Goal: Communication & Community: Ask a question

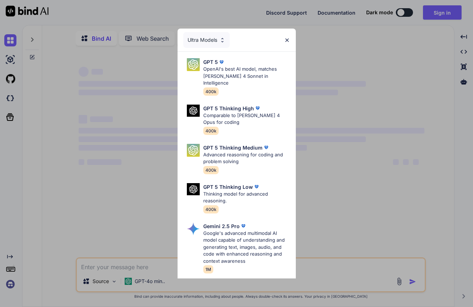
type textarea "x"
click at [285, 41] on img at bounding box center [287, 40] width 6 height 6
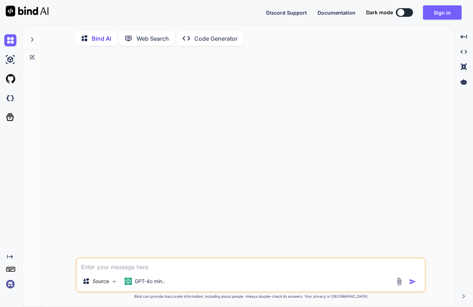
click at [145, 267] on textarea at bounding box center [251, 265] width 348 height 13
type textarea "W"
type textarea "x"
type textarea "Wr"
type textarea "x"
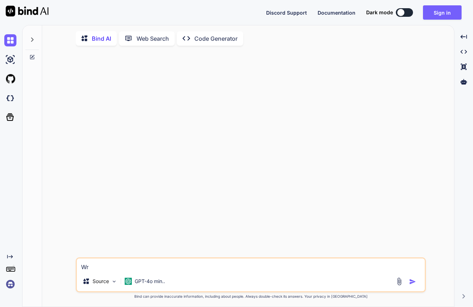
type textarea "Wri"
type textarea "x"
type textarea "Wriy"
type textarea "x"
type textarea "Wriyt"
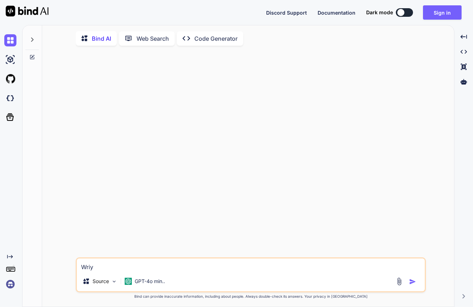
type textarea "x"
type textarea "Wriyte"
type textarea "x"
type textarea "Write"
type textarea "x"
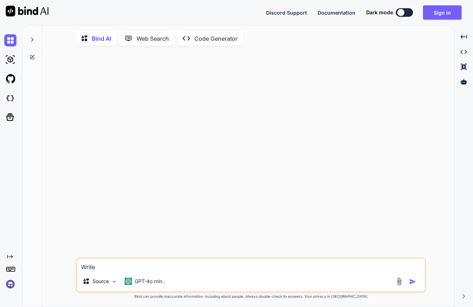
type textarea "Write a"
type textarea "x"
type textarea "Write a"
type textarea "x"
type textarea "Write a c"
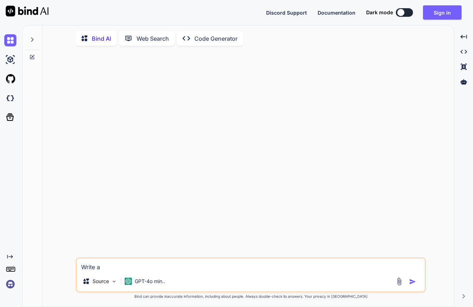
type textarea "x"
type textarea "Write a ca"
type textarea "x"
type textarea "Write a cap"
type textarea "x"
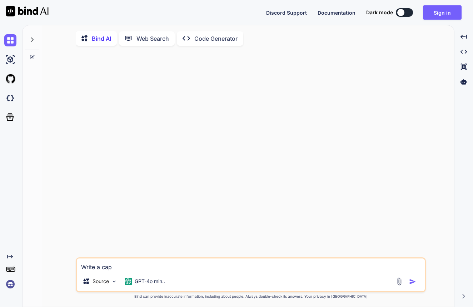
type textarea "Write a capt"
type textarea "x"
type textarea "Write a capti"
type textarea "x"
type textarea "Write a captio"
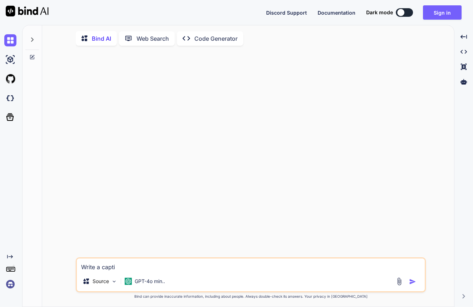
type textarea "x"
type textarea "Write a caption"
type textarea "x"
type textarea "Write a caption"
type textarea "x"
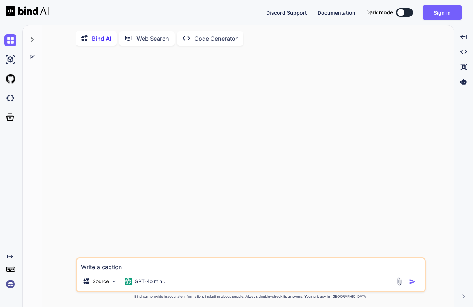
type textarea "Write a caption f"
type textarea "x"
type textarea "Write a caption fo"
type textarea "x"
type textarea "Write a caption for"
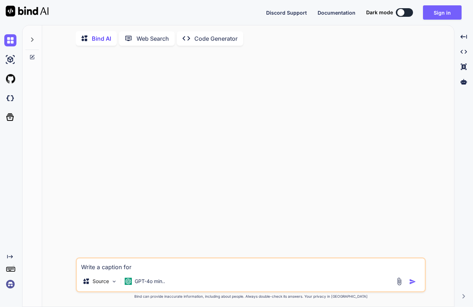
type textarea "x"
type textarea "Write a caption for"
type textarea "x"
type textarea "Write a caption for a"
type textarea "x"
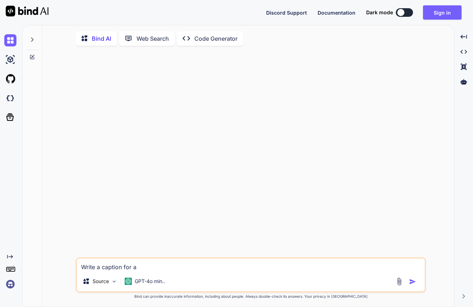
type textarea "Write a caption for a"
type textarea "x"
type textarea "Write a caption for a"
type textarea "x"
type textarea "Write a caption for a"
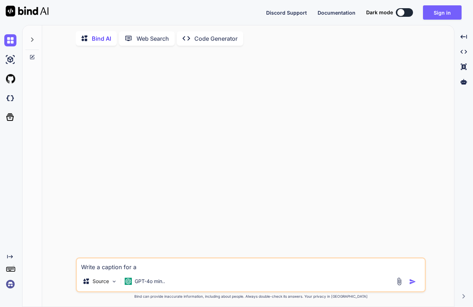
type textarea "x"
type textarea "Write a caption for a p"
type textarea "x"
type textarea "Write a caption for a ph"
type textarea "x"
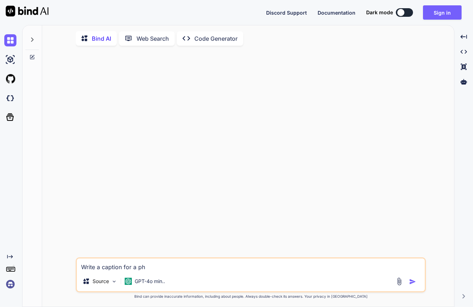
type textarea "Write a caption for a pho"
type textarea "x"
type textarea "Write a caption for a phot"
type textarea "x"
type textarea "Write a caption for a photo"
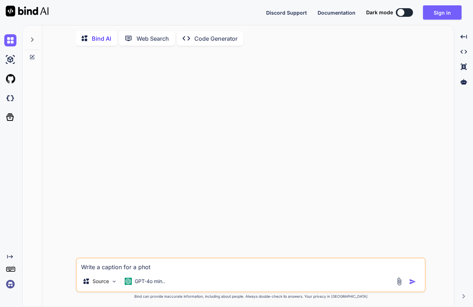
type textarea "x"
type textarea "Write a caption for a photo"
type textarea "x"
type textarea "Write a caption for a photo o"
type textarea "x"
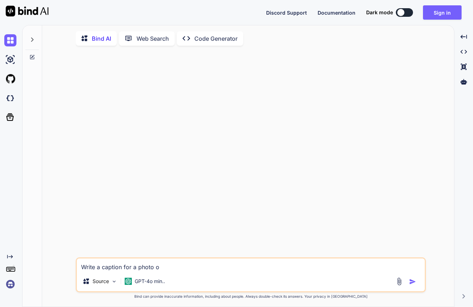
type textarea "Write a caption for a photo od"
type textarea "x"
type textarea "Write a caption for a photo o"
type textarea "x"
type textarea "Write a caption for a photo of"
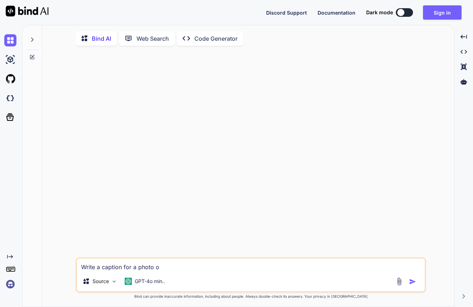
type textarea "x"
type textarea "Write a caption for a photo of"
type textarea "x"
type textarea "Write a caption for a photo of"
type textarea "x"
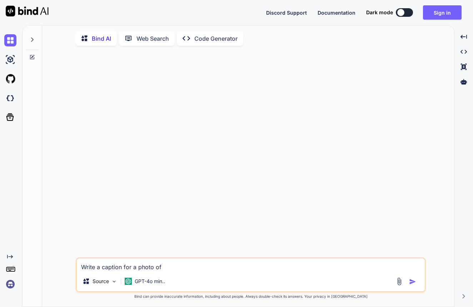
type textarea "Write a caption for a photo of"
type textarea "x"
type textarea "Write a caption for a photo of A"
type textarea "x"
type textarea "Write a caption for a photo of A"
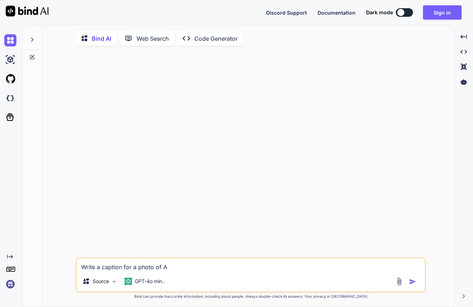
type textarea "x"
type textarea "Write a caption for a photo of A H"
type textarea "x"
type textarea "Write a caption for a photo of A HI"
type textarea "x"
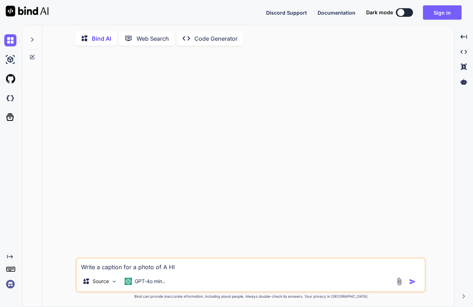
type textarea "Write a caption for a photo of A HIG"
type textarea "x"
type textarea "Write a caption for a photo of A HIGH"
type textarea "x"
type textarea "Write a caption for a photo of A HIGHS"
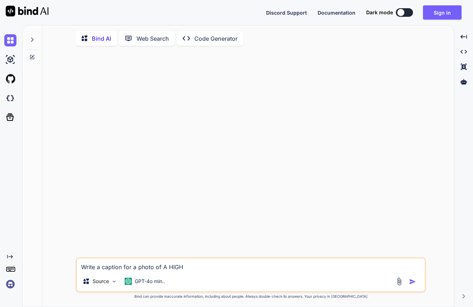
type textarea "x"
type textarea "Write a caption for a photo of A HIGHSC"
type textarea "x"
type textarea "Write a caption for a photo of A HIGHSCH"
type textarea "x"
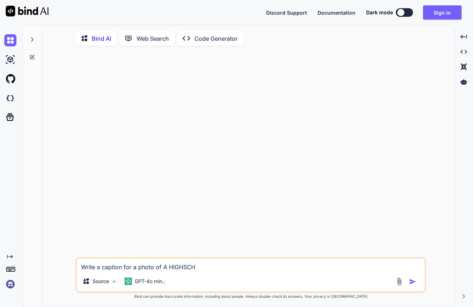
type textarea "Write a caption for a photo of A HIGHSCHO"
type textarea "x"
type textarea "Write a caption for a photo of A HIGHSCHOO"
type textarea "x"
type textarea "Write a caption for a photo of A HIGHSCHOOL"
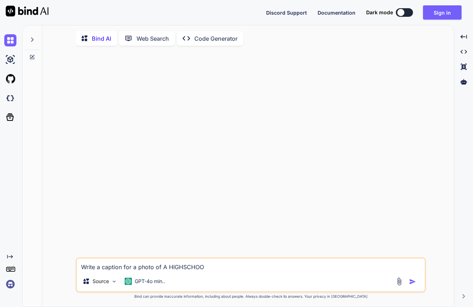
type textarea "x"
type textarea "Write a caption for a photo of A HIGHSCHOOL"
type textarea "x"
type textarea "Write a caption for a photo of A HIGHSCHOOL"
type textarea "x"
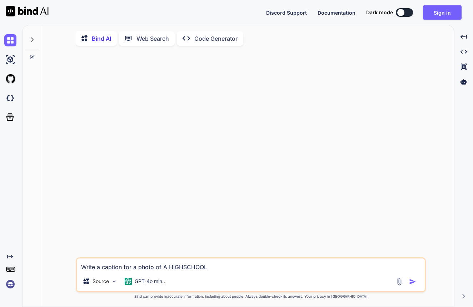
type textarea "Write a caption for a photo of A HIGHSCHOO"
type textarea "x"
type textarea "Write a caption for a photo of A HIGHSCHO"
type textarea "x"
type textarea "Write a caption for a photo of A HIGHSCH"
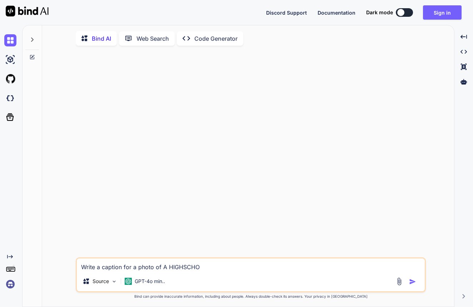
type textarea "x"
type textarea "Write a caption for a photo of A HIGHSC"
type textarea "x"
type textarea "Write a caption for a photo of A HIGHS"
type textarea "x"
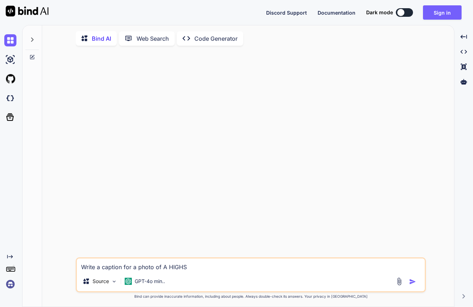
type textarea "Write a caption for a photo of A HIGH"
type textarea "x"
type textarea "Write a caption for a photo of A HIG"
type textarea "x"
type textarea "Write a caption for a photo of A HI"
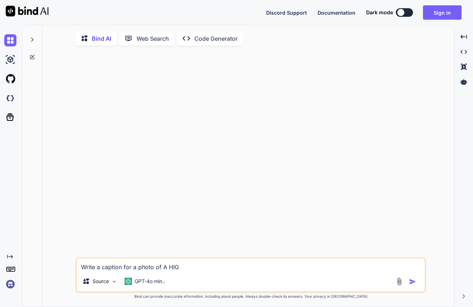
type textarea "x"
type textarea "Write a caption for a photo of A H"
type textarea "x"
type textarea "Write a caption for a photo of A"
type textarea "x"
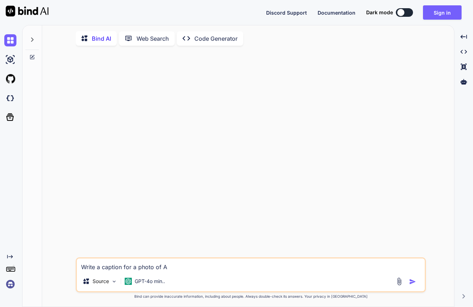
type textarea "Write a caption for a photo of A"
type textarea "x"
type textarea "Write a caption for a photo of"
type textarea "x"
type textarea "Write a caption for a photo of a"
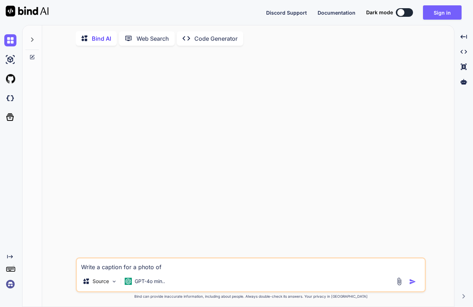
type textarea "x"
type textarea "Write a caption for a photo of a"
type textarea "x"
type textarea "Write a caption for a photo of a h"
type textarea "x"
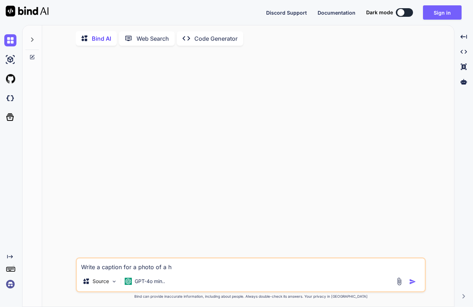
type textarea "Write a caption for a photo of a"
type textarea "x"
type textarea "Write a caption for a photo of a h"
type textarea "x"
type textarea "Write a caption for a photo of a hi"
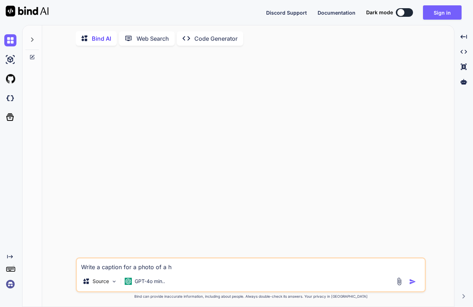
type textarea "x"
type textarea "Write a caption for a photo of a hig"
type textarea "x"
type textarea "Write a caption for a photo of a high"
type textarea "x"
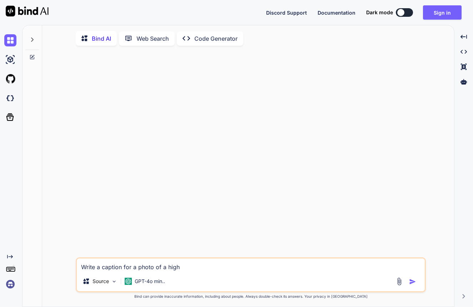
type textarea "Write a caption for a photo of a highs"
type textarea "x"
type textarea "Write a caption for a photo of a highsc"
type textarea "x"
type textarea "Write a caption for a photo of a highsch"
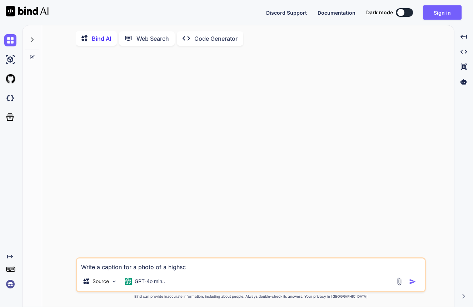
type textarea "x"
type textarea "Write a caption for a photo of a highscho"
type textarea "x"
type textarea "Write a caption for a photo of a highschoo"
type textarea "x"
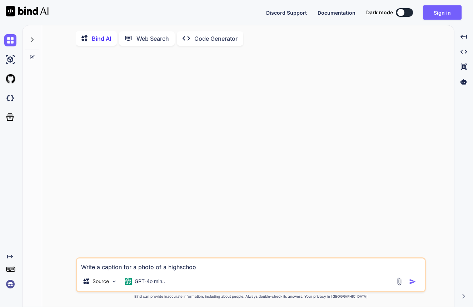
type textarea "Write a caption for a photo of a highschool"
type textarea "x"
type textarea "Write a caption for a photo of a high school"
type textarea "x"
type textarea "Write a caption for a photo of a high school q"
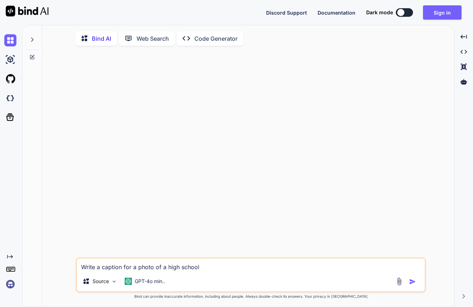
type textarea "x"
type textarea "Write a caption for a photo of a high school qu"
type textarea "x"
type textarea "Write a caption for a photo of a high school qua"
type textarea "x"
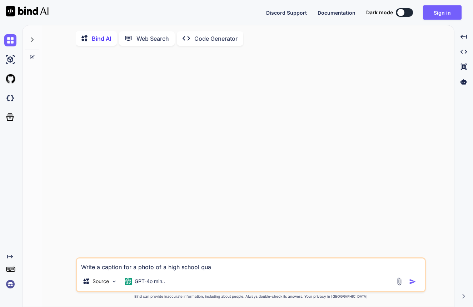
type textarea "Write a caption for a photo of a high school quar"
type textarea "x"
type textarea "Write a caption for a photo of a high school quart"
type textarea "x"
type textarea "Write a caption for a photo of a high school quarte"
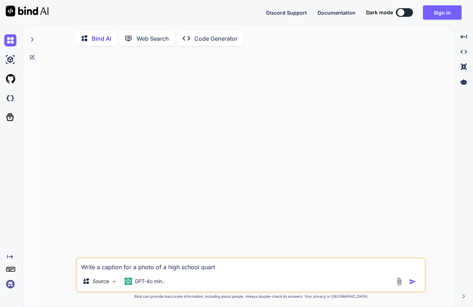
type textarea "x"
type textarea "Write a caption for a photo of a high school quarter"
type textarea "x"
type textarea "Write a caption for a photo of a high school quarter"
type textarea "x"
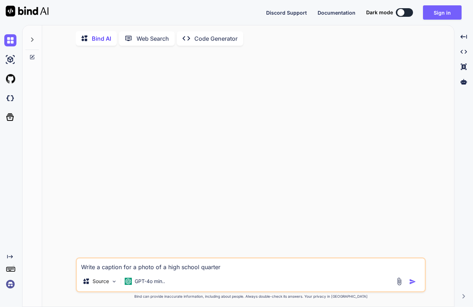
type textarea "Write a caption for a photo of a high school quarter"
type textarea "x"
type textarea "Write a caption for a photo of a high school quarterb"
type textarea "x"
type textarea "Write a caption for a photo of a high school quarterba"
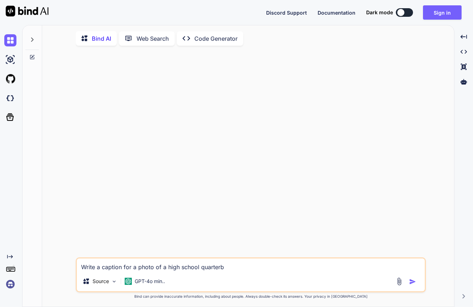
type textarea "x"
type textarea "Write a caption for a photo of a high school quarterbac"
type textarea "x"
type textarea "Write a caption for a photo of a high school quarterback"
type textarea "x"
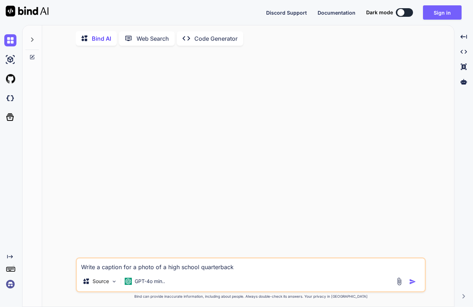
type textarea "Write a caption for a photo of a high school quarterback"
type textarea "x"
type textarea "Write a caption for a photo of a high school quarterback"
type textarea "x"
type textarea "Write a caption for a photo of a high school quarterback c"
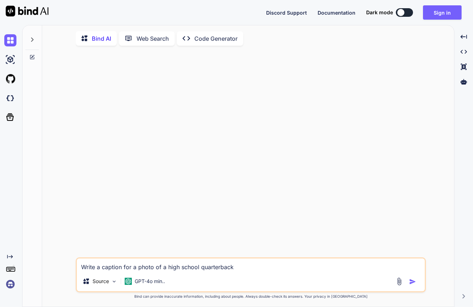
type textarea "x"
type textarea "Write a caption for a photo of a high school quarterback co"
type textarea "x"
type textarea "Write a caption for a photo of a high school quarterback com"
type textarea "x"
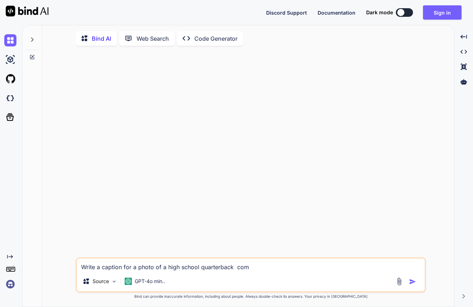
type textarea "Write a caption for a photo of a high school quarterback comp"
type textarea "x"
type textarea "Write a caption for a photo of a high school quarterback compl"
type textarea "x"
type textarea "Write a caption for a photo of a high school quarterback comple"
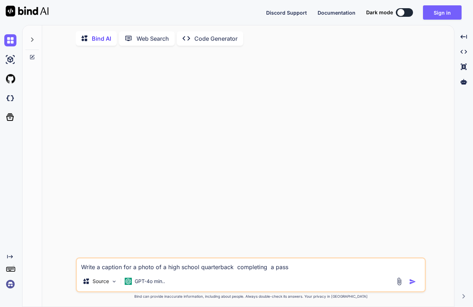
click at [235, 271] on textarea "Write a caption for a photo of a high school quarterback completing a pass" at bounding box center [251, 265] width 348 height 13
click at [201, 270] on textarea "Write a caption for a photo of a high school quarterback completing a pass" at bounding box center [251, 265] width 348 height 13
click at [200, 271] on textarea "Write a caption for a photo of a high school quarterback completing a pass" at bounding box center [251, 265] width 348 height 13
click at [168, 270] on textarea "Write a caption for a photo of a high school quarterback completing a pass" at bounding box center [251, 265] width 348 height 13
click at [258, 270] on textarea "Write a caption for a photo of a senior inhigh school quarterback completing a …" at bounding box center [251, 265] width 348 height 13
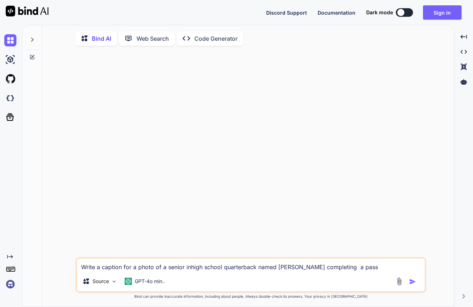
click at [364, 271] on textarea "Write a caption for a photo of a senior inhigh school quarterback named [PERSON…" at bounding box center [251, 265] width 348 height 13
click at [335, 271] on textarea "Write a caption for a photo of a senior inhigh school quarterback named [PERSON…" at bounding box center [251, 265] width 348 height 13
click at [191, 271] on textarea "Write a caption for a photo of a senior inhigh school quarterback named [PERSON…" at bounding box center [251, 265] width 348 height 13
click at [412, 285] on img "button" at bounding box center [412, 281] width 7 height 7
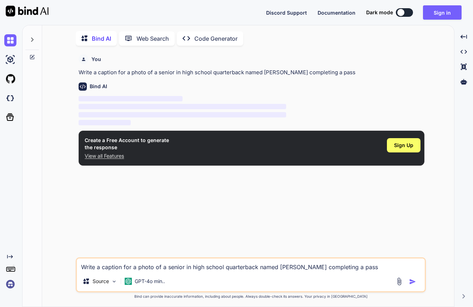
scroll to position [3, 0]
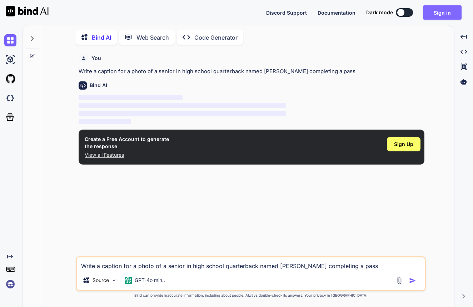
click at [439, 16] on button "Sign in" at bounding box center [442, 12] width 39 height 14
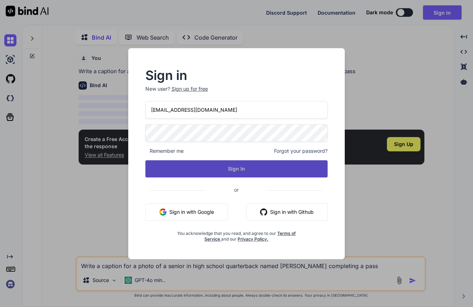
click at [219, 172] on button "Sign In" at bounding box center [236, 168] width 183 height 17
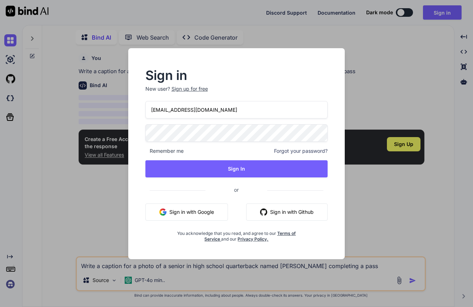
click at [186, 110] on input "[EMAIL_ADDRESS][DOMAIN_NAME]" at bounding box center [236, 110] width 183 height 18
click at [188, 111] on input "[EMAIL_ADDRESS][DOMAIN_NAME]" at bounding box center [236, 110] width 183 height 18
click at [245, 111] on input "[EMAIL_ADDRESS][DOMAIN_NAME]" at bounding box center [236, 110] width 183 height 18
click at [243, 159] on div "[EMAIL_ADDRESS][DOMAIN_NAME] Remember me Forgot your password? Sign In or Sign …" at bounding box center [236, 171] width 183 height 141
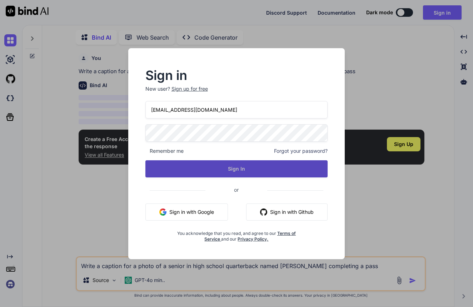
click at [241, 163] on button "Sign In" at bounding box center [236, 168] width 183 height 17
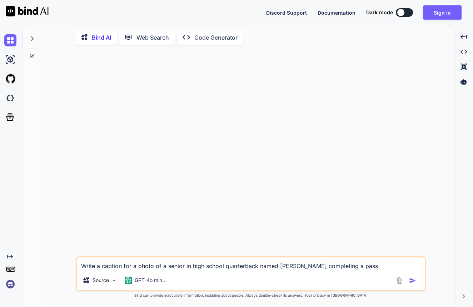
click at [162, 266] on textarea "Write a caption for a photo of a senior in high school quarterback named [PERSO…" at bounding box center [251, 264] width 348 height 13
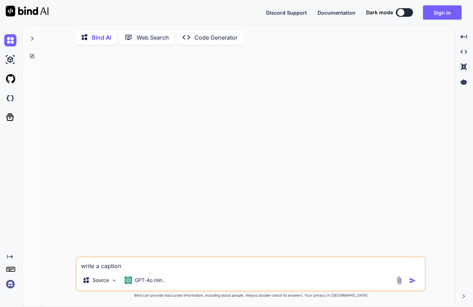
click at [404, 280] on div at bounding box center [407, 280] width 24 height 8
click at [400, 280] on img at bounding box center [399, 280] width 8 height 8
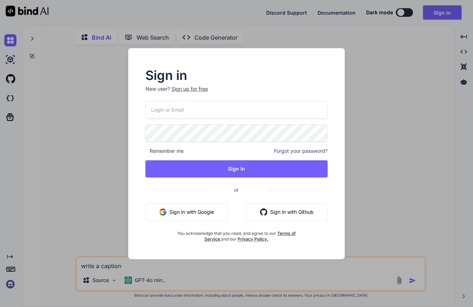
click at [398, 259] on div "Sign in New user? Sign up for free Remember me Forgot your password? Sign In or…" at bounding box center [236, 153] width 473 height 307
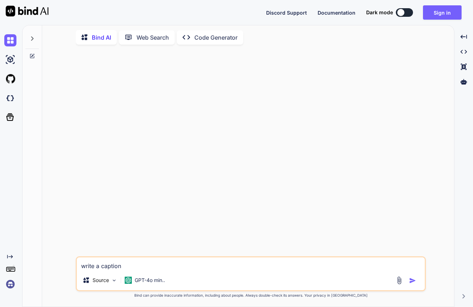
click at [400, 282] on img at bounding box center [399, 280] width 8 height 8
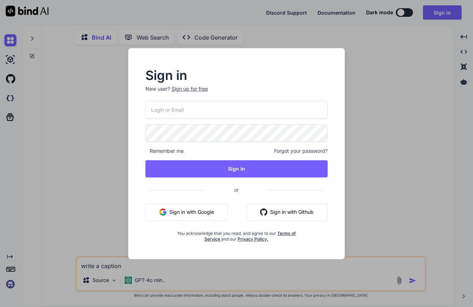
click at [415, 238] on div "Sign in New user? Sign up for free Remember me Forgot your password? Sign In or…" at bounding box center [236, 153] width 473 height 307
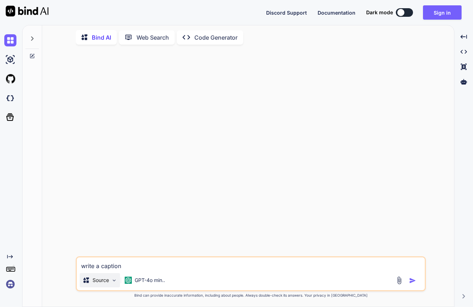
click at [110, 278] on div "Source" at bounding box center [100, 280] width 40 height 14
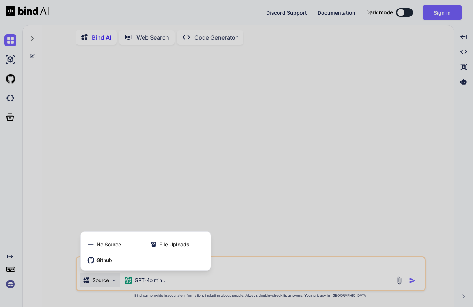
scroll to position [0, 1]
click at [247, 251] on div at bounding box center [236, 153] width 473 height 307
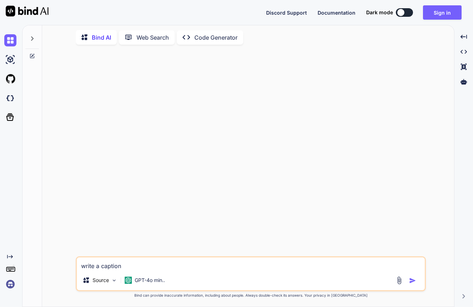
click at [180, 263] on textarea "write a caption" at bounding box center [251, 264] width 348 height 13
click at [103, 266] on textarea "write a caption for a photo of a senior quarterback [PERSON_NAME] completing a …" at bounding box center [251, 264] width 348 height 13
click at [308, 267] on textarea "write a short caption for a photo of a senior quarterback [PERSON_NAME] complet…" at bounding box center [251, 264] width 348 height 13
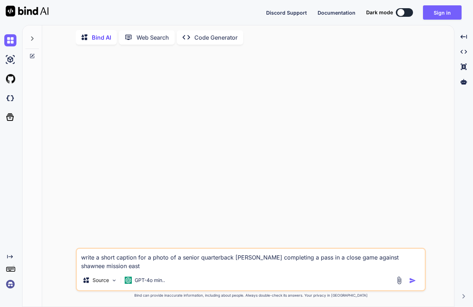
click at [413, 283] on img "button" at bounding box center [412, 280] width 7 height 7
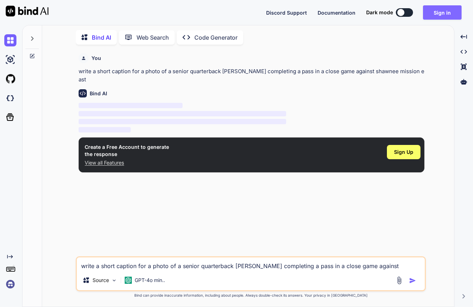
click at [438, 9] on button "Sign in" at bounding box center [442, 12] width 39 height 14
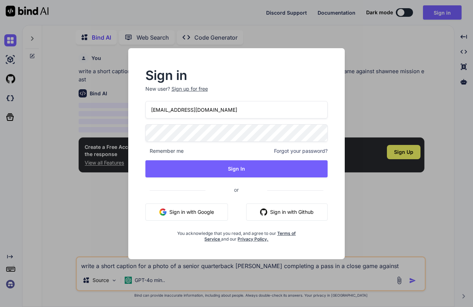
click at [214, 125] on div "[EMAIL_ADDRESS][DOMAIN_NAME] Remember me Forgot your password? Sign In or Sign …" at bounding box center [236, 171] width 183 height 141
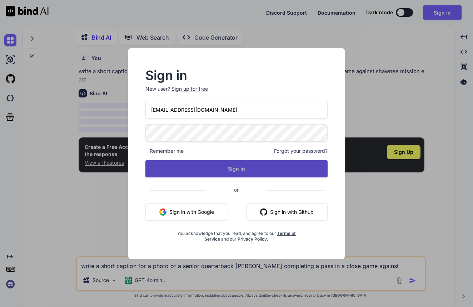
click at [225, 173] on button "Sign In" at bounding box center [236, 168] width 183 height 17
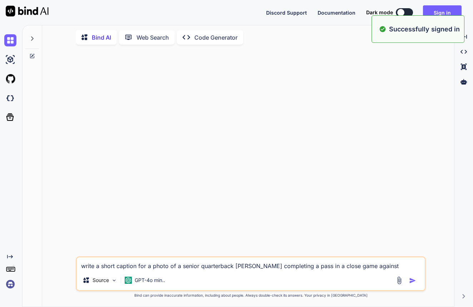
scroll to position [0, 0]
click at [152, 267] on textarea "write a short caption for a photo of a senior quarterback [PERSON_NAME] complet…" at bounding box center [251, 264] width 348 height 13
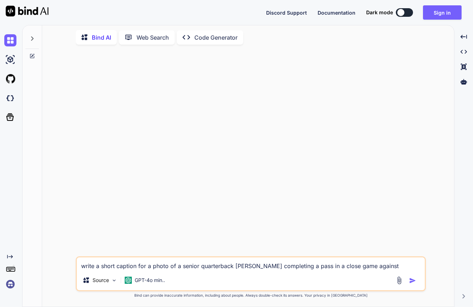
scroll to position [0, 0]
click at [412, 283] on img "button" at bounding box center [412, 280] width 7 height 7
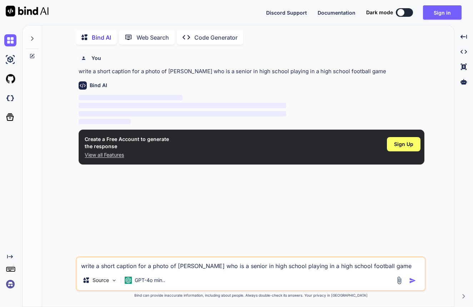
click at [99, 35] on p "Bind AI" at bounding box center [101, 37] width 19 height 9
click at [104, 156] on p "View all Features" at bounding box center [127, 154] width 84 height 7
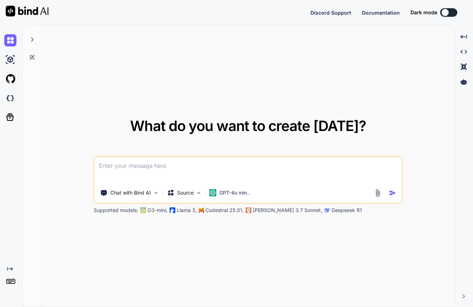
type textarea "x"
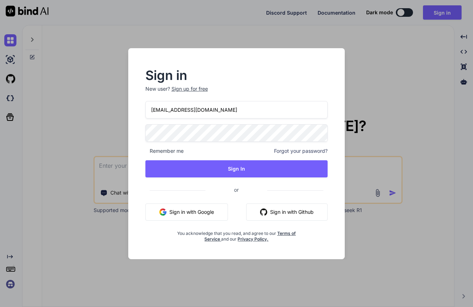
type input "[EMAIL_ADDRESS][DOMAIN_NAME]"
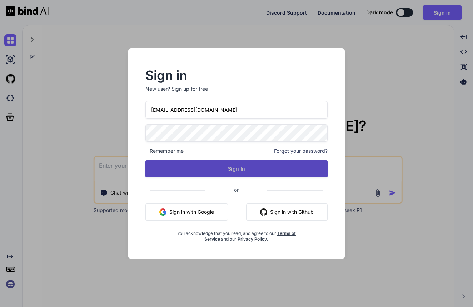
drag, startPoint x: 230, startPoint y: 163, endPoint x: 218, endPoint y: 163, distance: 11.8
click at [226, 163] on button "Sign In" at bounding box center [236, 168] width 183 height 17
click at [231, 168] on button "Sign In" at bounding box center [236, 168] width 183 height 17
drag, startPoint x: 216, startPoint y: 161, endPoint x: 213, endPoint y: 160, distance: 3.8
click at [215, 161] on button "Sign In" at bounding box center [236, 168] width 183 height 17
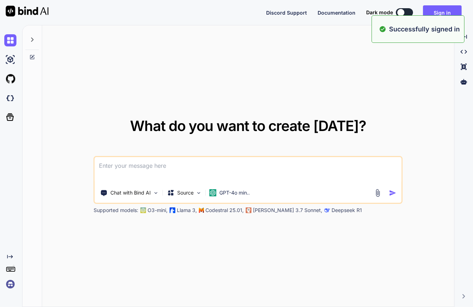
click at [203, 160] on textarea at bounding box center [248, 170] width 307 height 26
